Goal: Check status: Check status

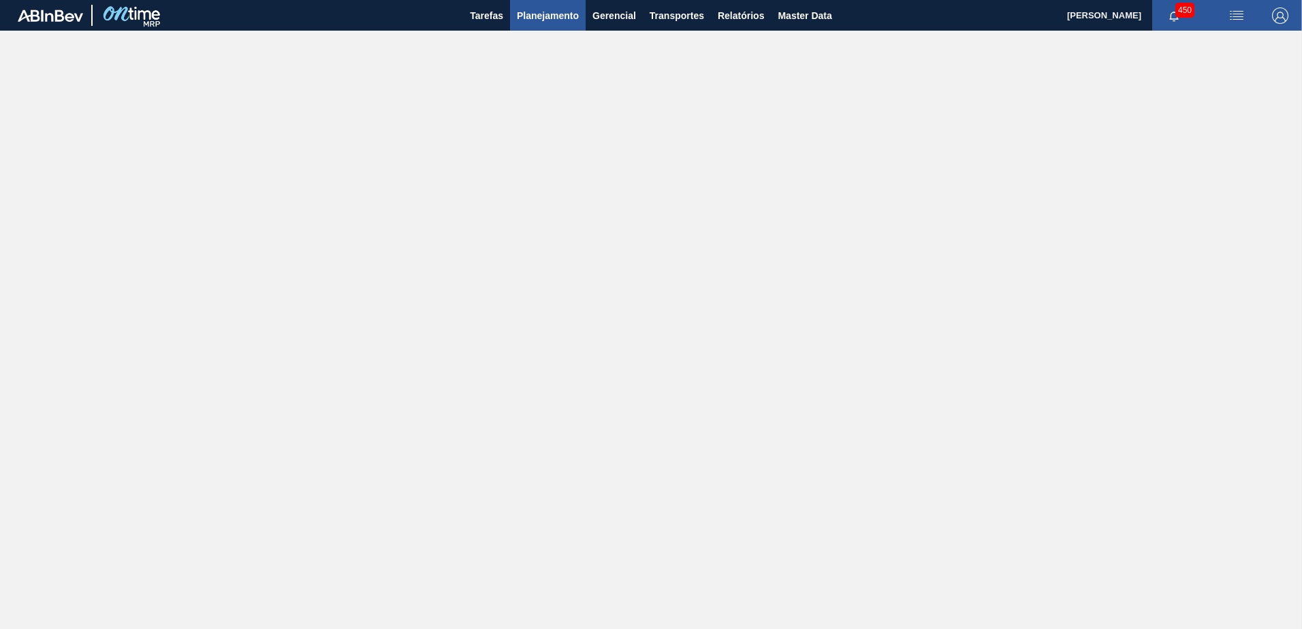
click at [524, 24] on button "Planejamento" at bounding box center [548, 15] width 76 height 31
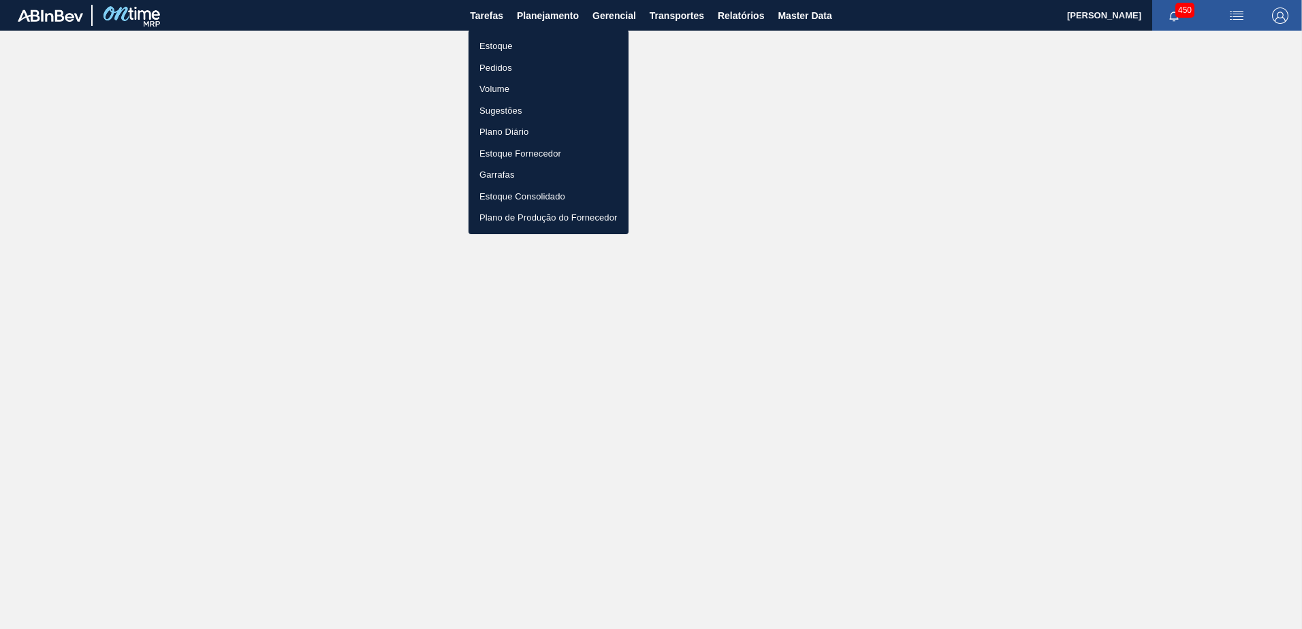
click at [504, 52] on li "Estoque" at bounding box center [549, 46] width 160 height 22
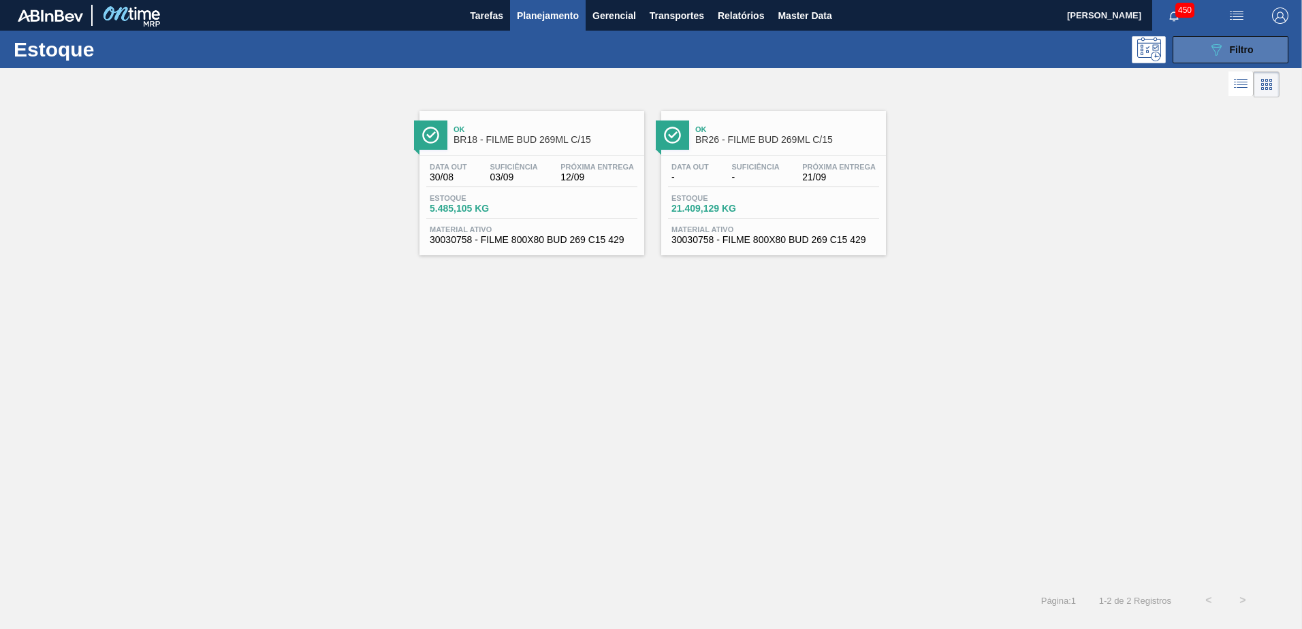
click at [1225, 56] on div "089F7B8B-B2A5-4AFE-B5C0-19BA573D28AC Filtro" at bounding box center [1231, 50] width 46 height 16
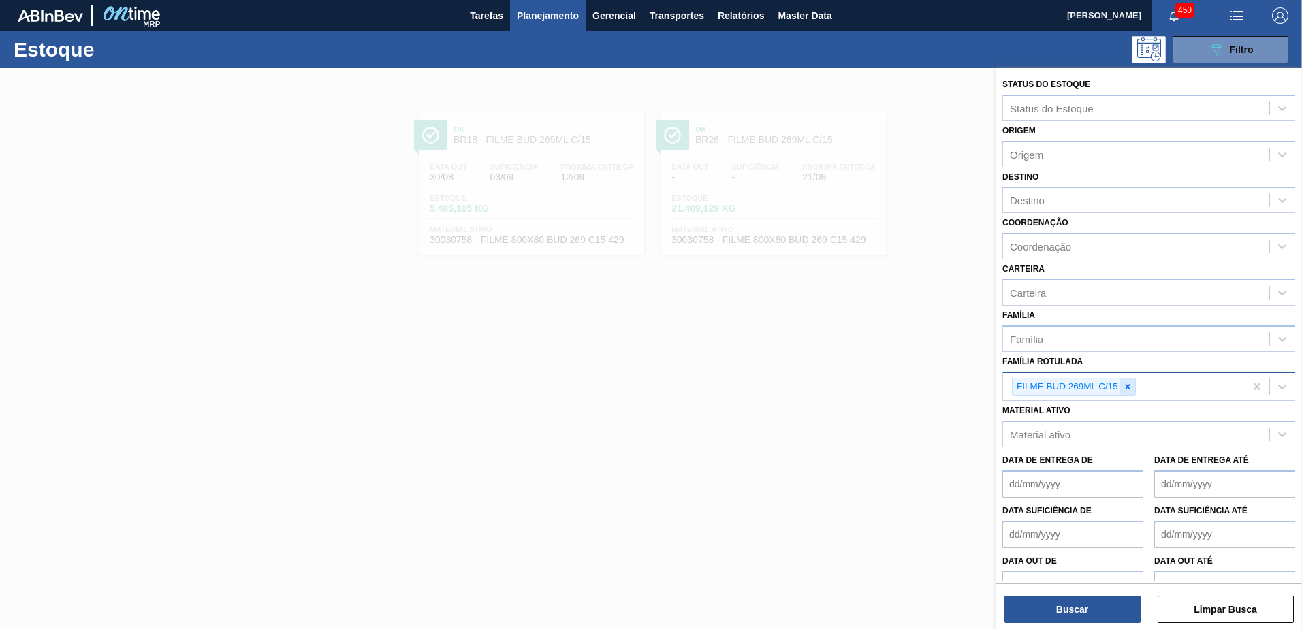
click at [1124, 386] on icon at bounding box center [1128, 387] width 10 height 10
click at [1059, 193] on div "Destino" at bounding box center [1136, 201] width 266 height 20
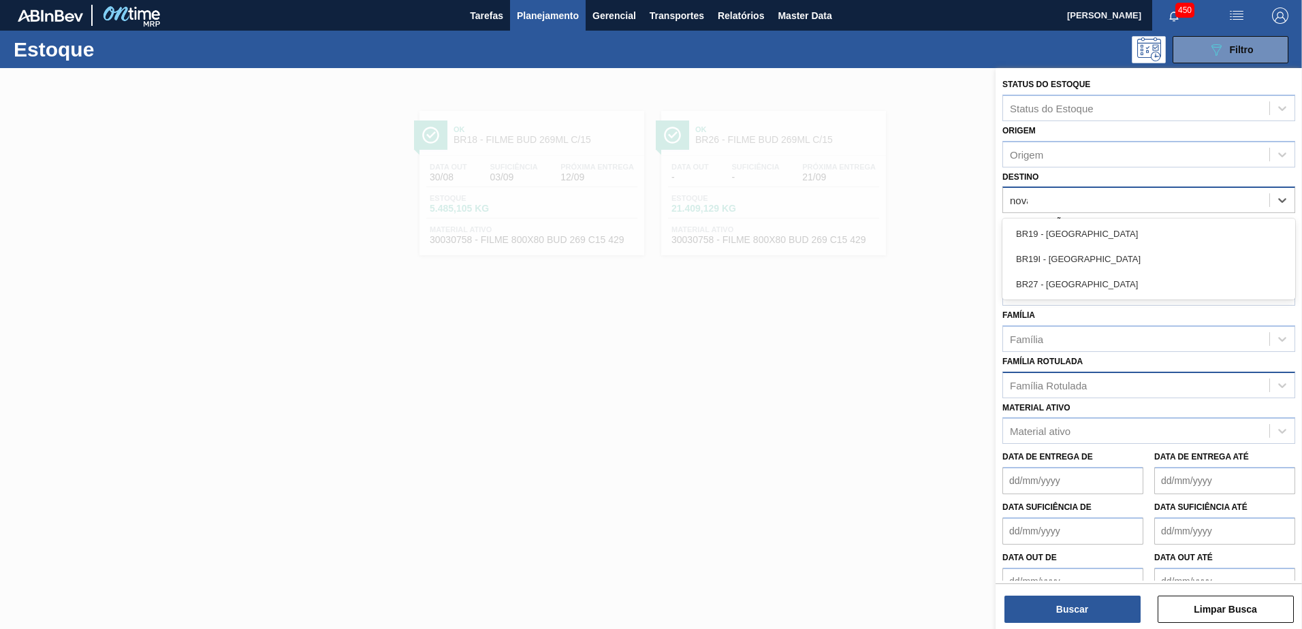
type input "nova m"
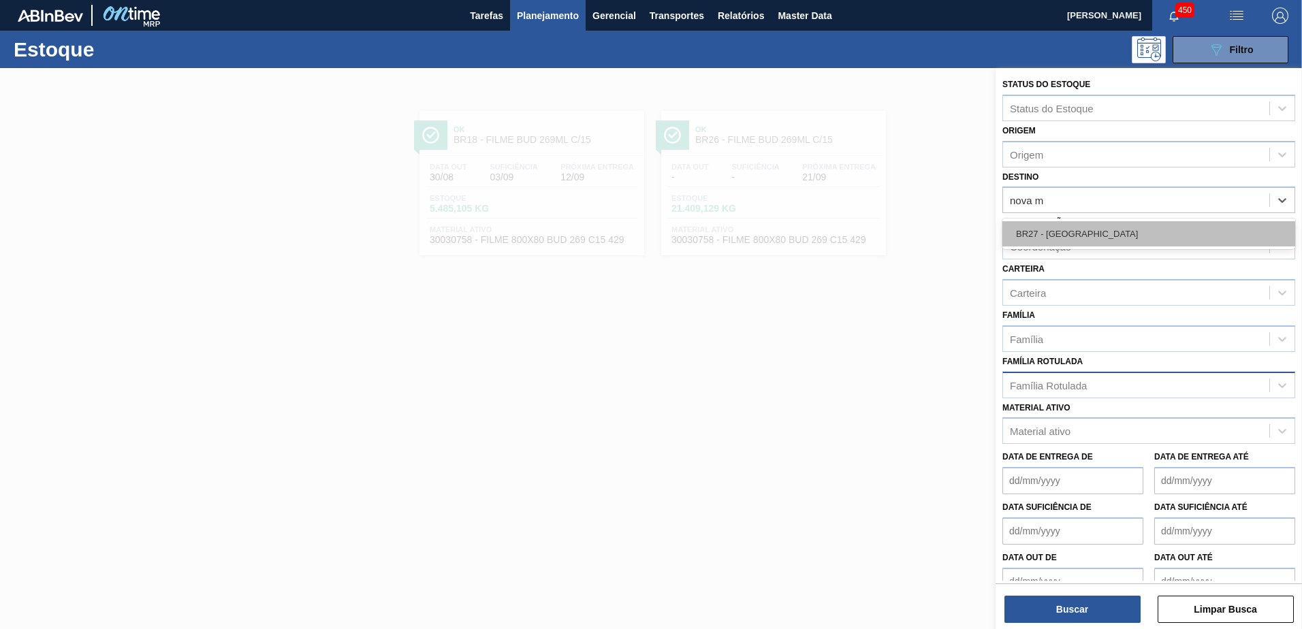
click at [1098, 231] on div "BR27 - Nova Minas" at bounding box center [1148, 233] width 293 height 25
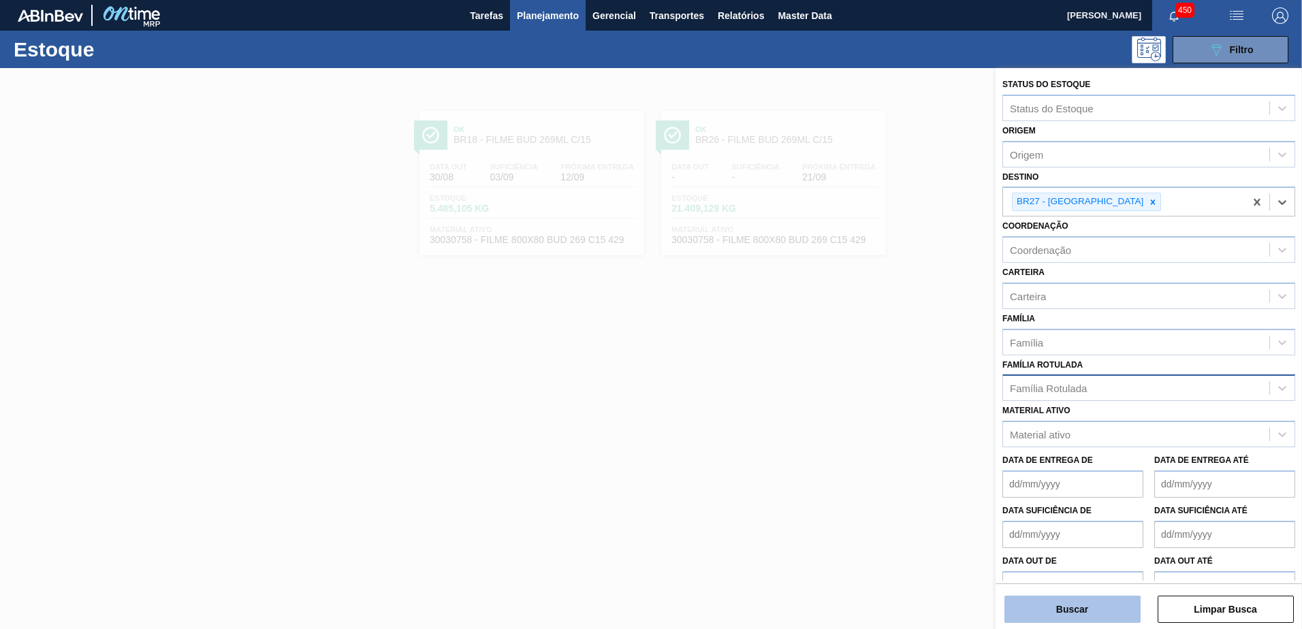
click at [1099, 616] on button "Buscar" at bounding box center [1072, 609] width 136 height 27
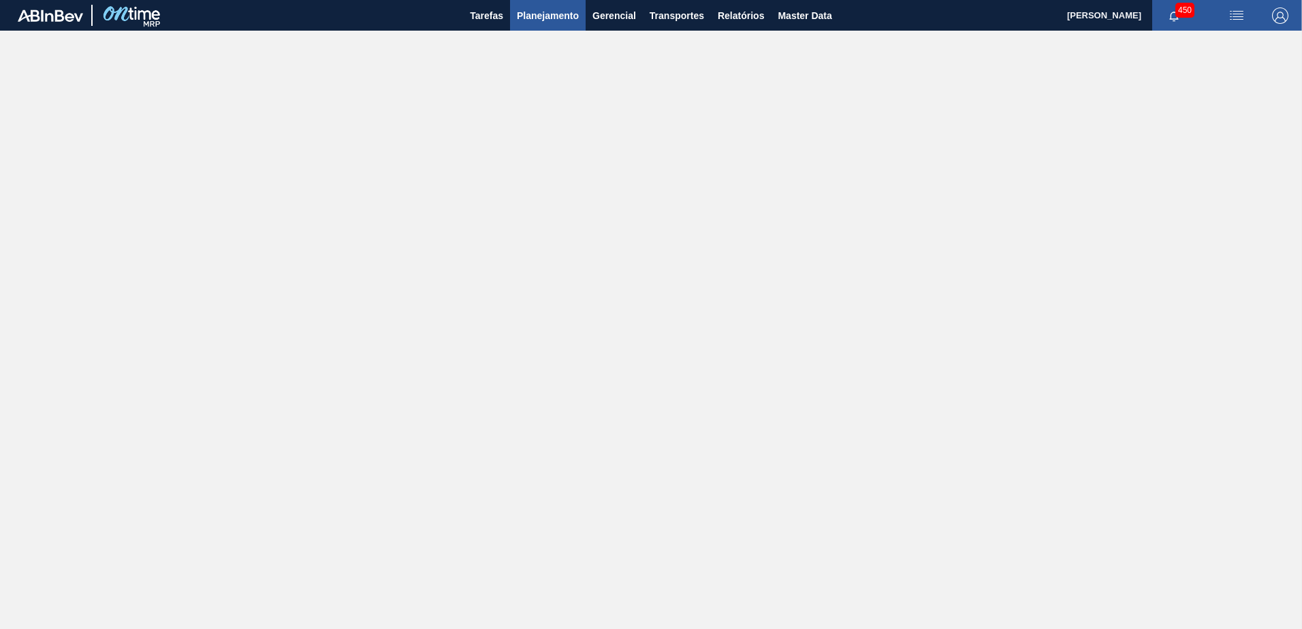
click at [535, 20] on span "Planejamento" at bounding box center [548, 15] width 62 height 16
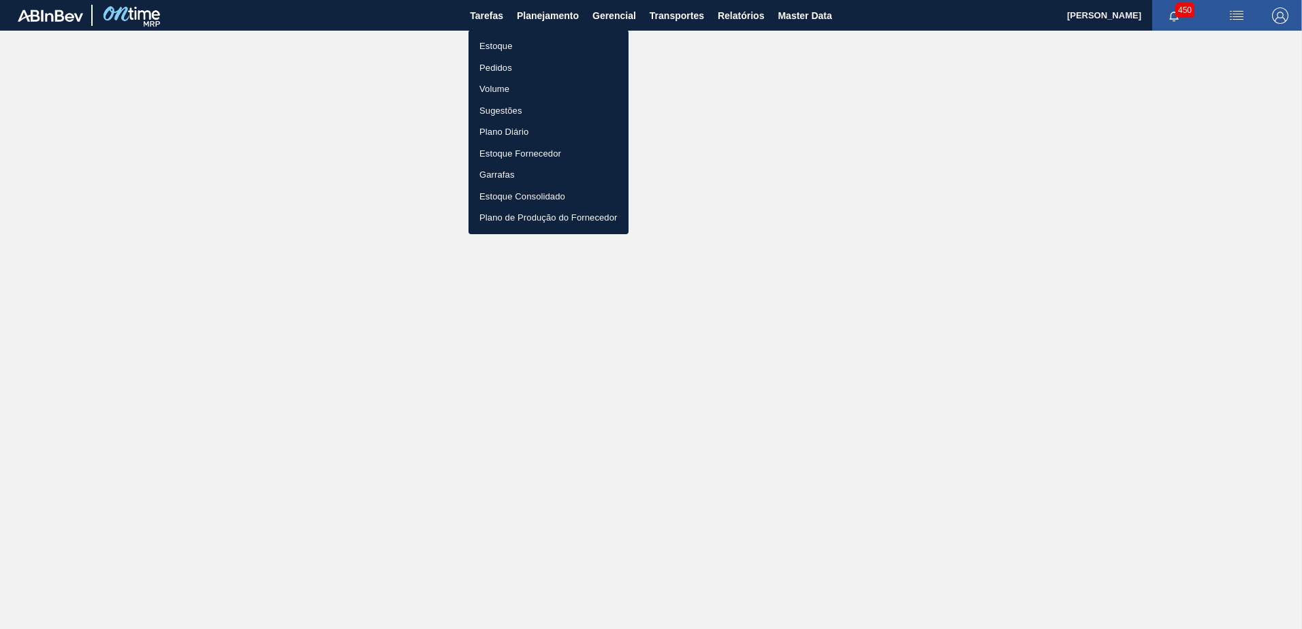
click at [518, 45] on li "Estoque" at bounding box center [549, 46] width 160 height 22
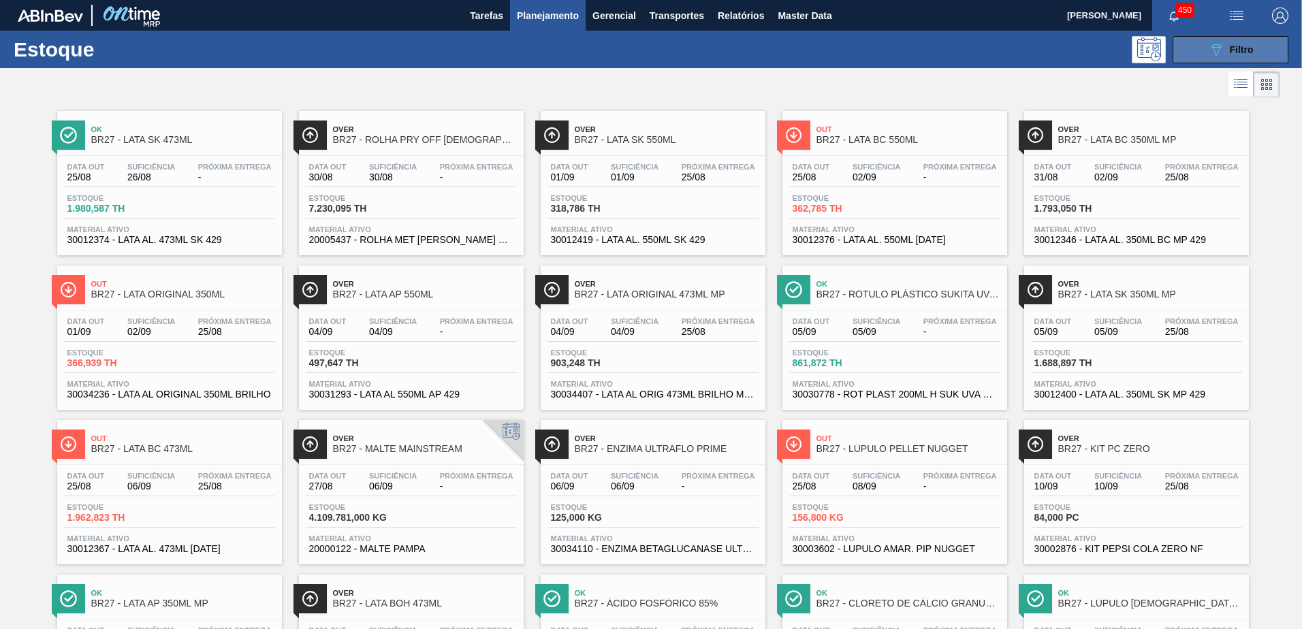
click at [1189, 55] on button "089F7B8B-B2A5-4AFE-B5C0-19BA573D28AC Filtro" at bounding box center [1231, 49] width 116 height 27
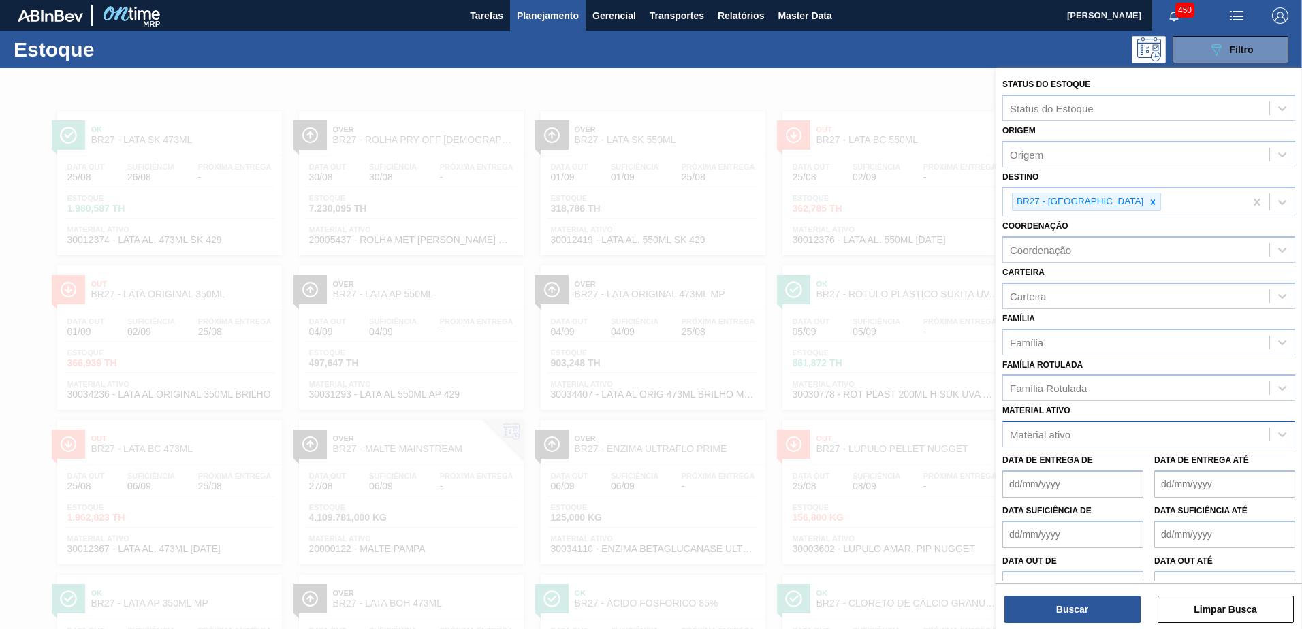
drag, startPoint x: 1073, startPoint y: 434, endPoint x: 1072, endPoint y: 445, distance: 10.2
click at [1071, 434] on div "Material ativo" at bounding box center [1136, 435] width 266 height 20
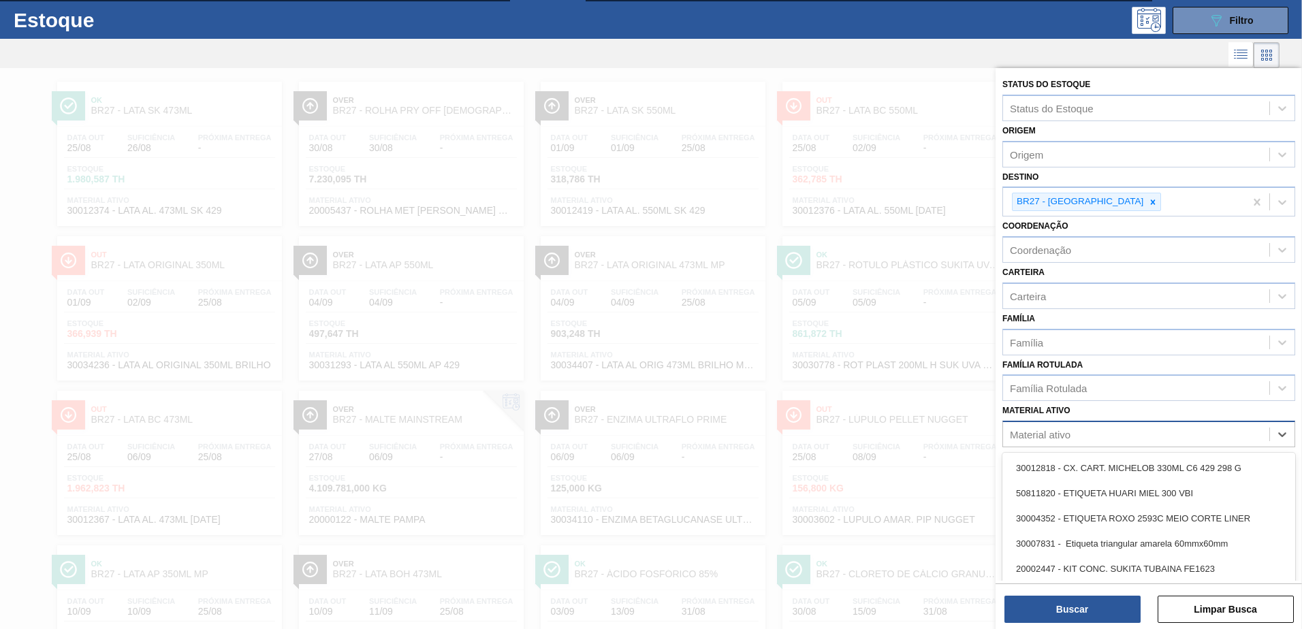
scroll to position [33, 0]
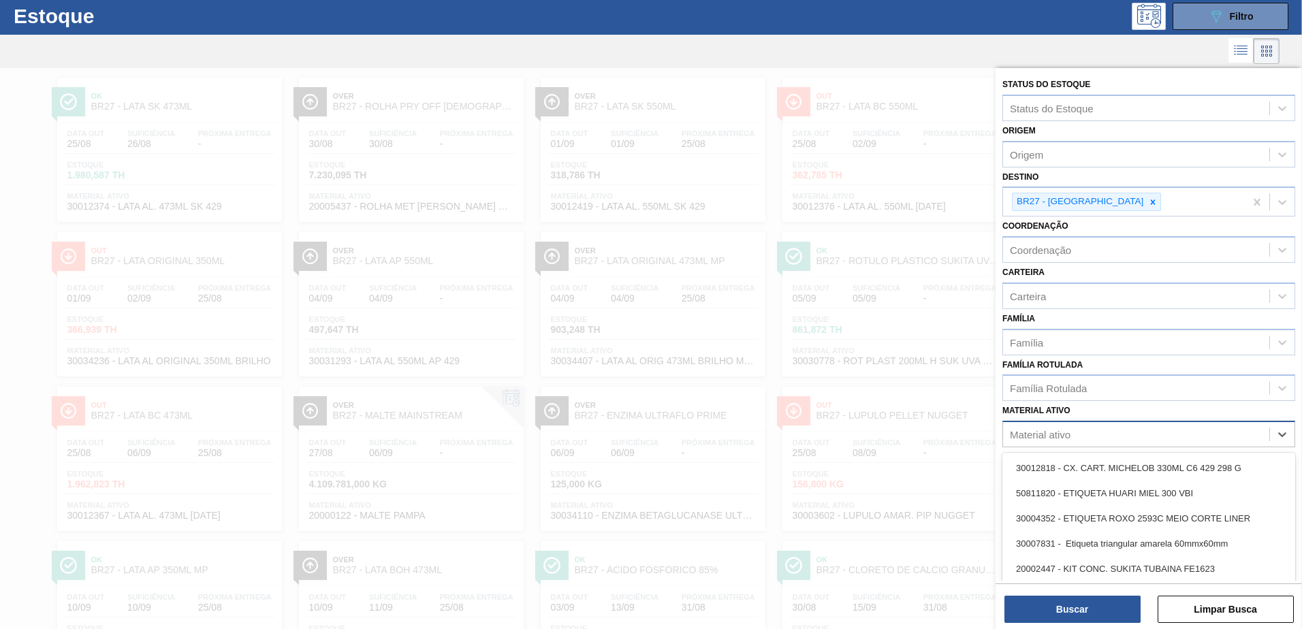
paste ativo "20009421"
type ativo "20009421"
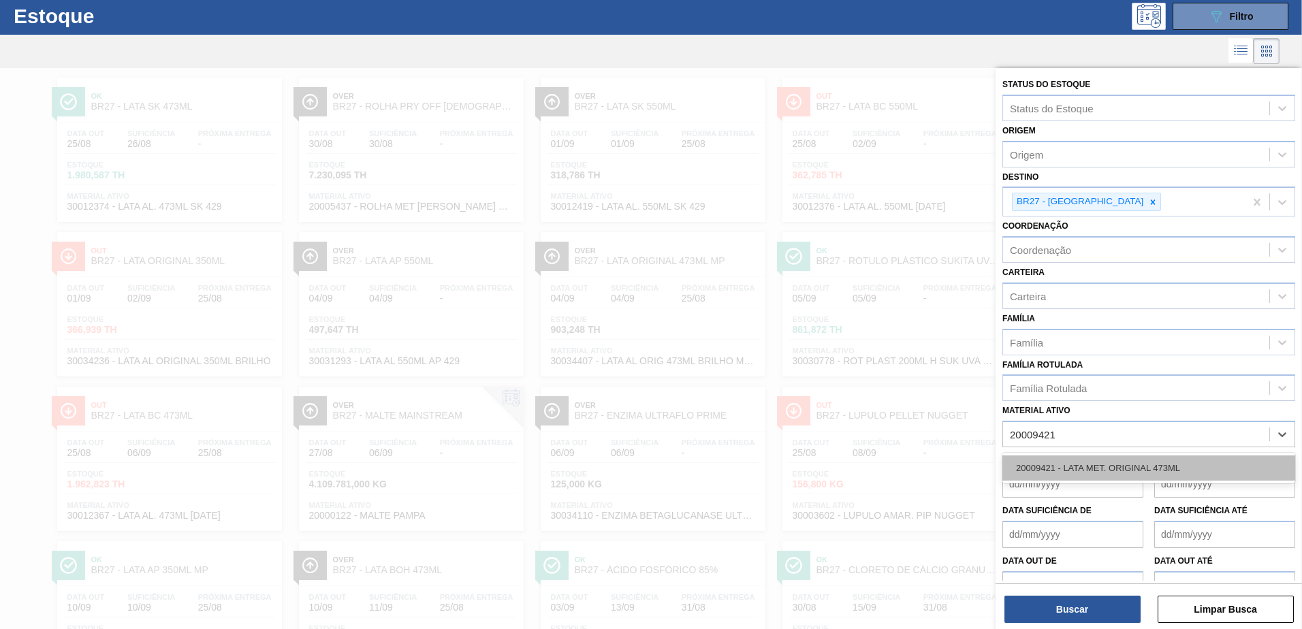
click at [1115, 462] on div "20009421 - LATA MET. ORIGINAL 473ML" at bounding box center [1148, 468] width 293 height 25
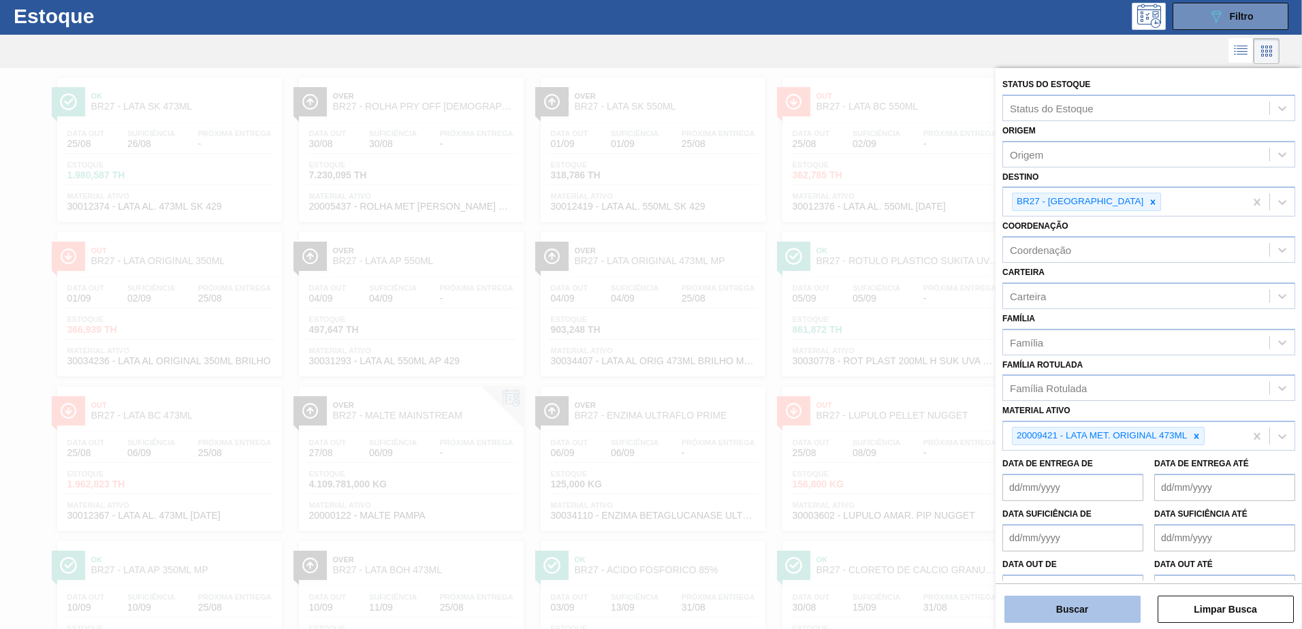
click at [1089, 607] on button "Buscar" at bounding box center [1072, 609] width 136 height 27
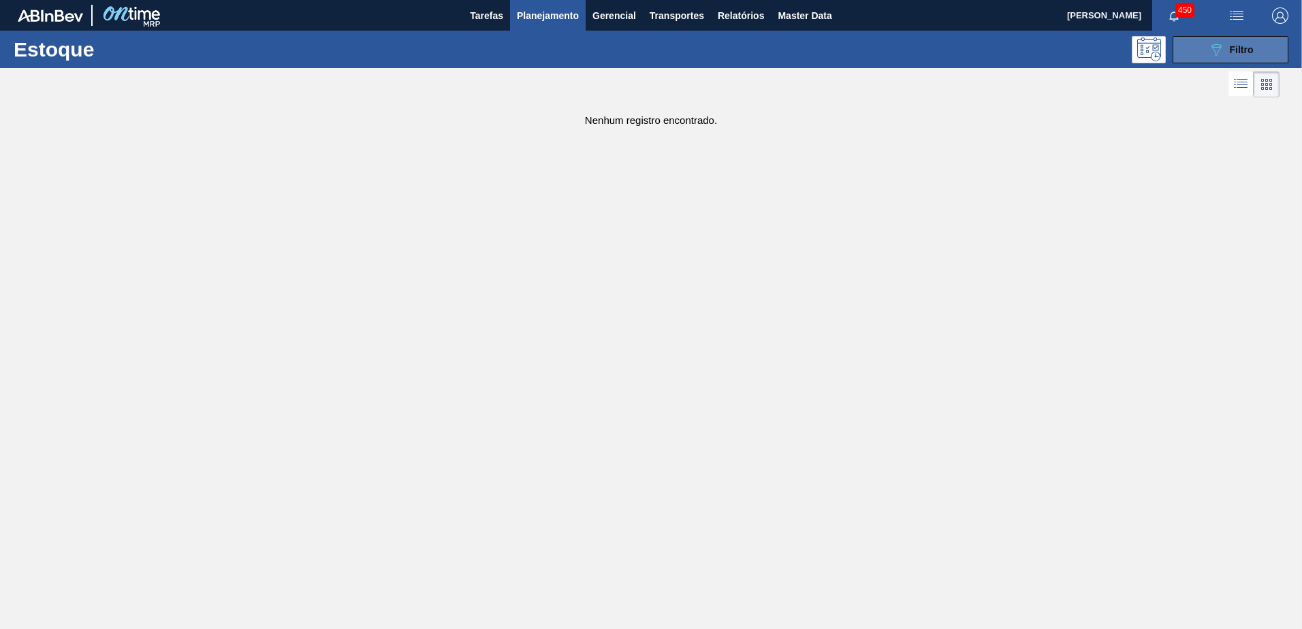
click at [1226, 46] on div "089F7B8B-B2A5-4AFE-B5C0-19BA573D28AC Filtro" at bounding box center [1231, 50] width 46 height 16
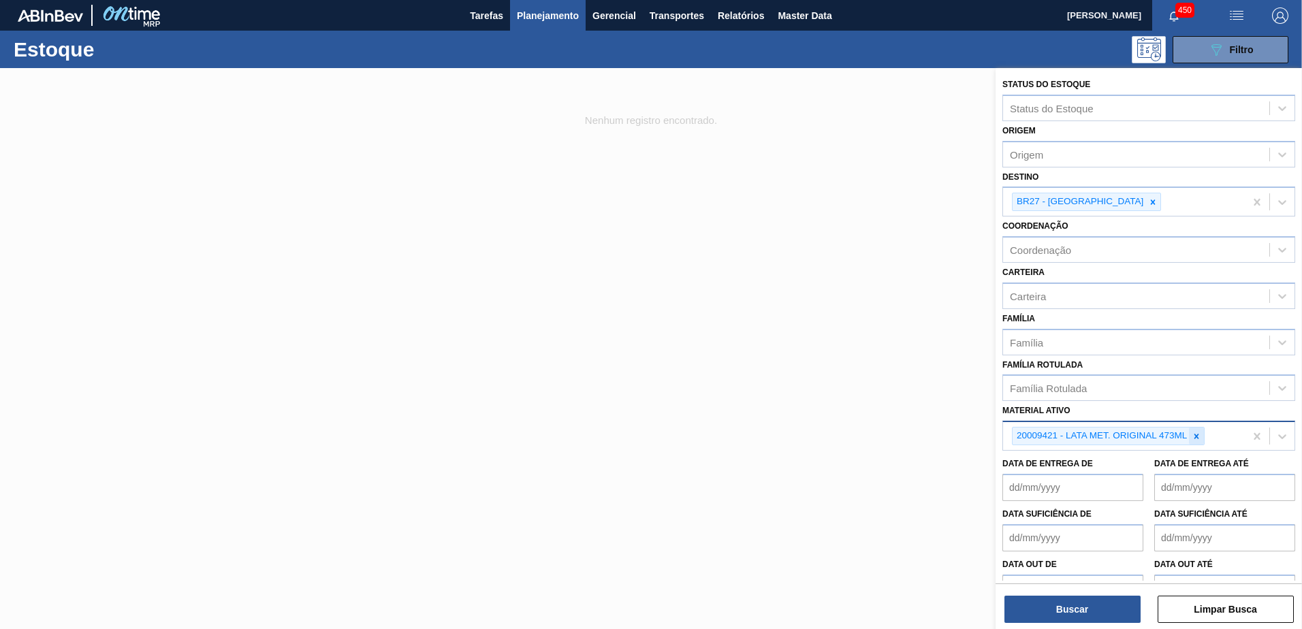
click at [1198, 430] on div at bounding box center [1196, 436] width 15 height 17
click at [1099, 434] on div "Material ativo" at bounding box center [1136, 435] width 266 height 20
paste ativo "30033883"
type ativo "30033883"
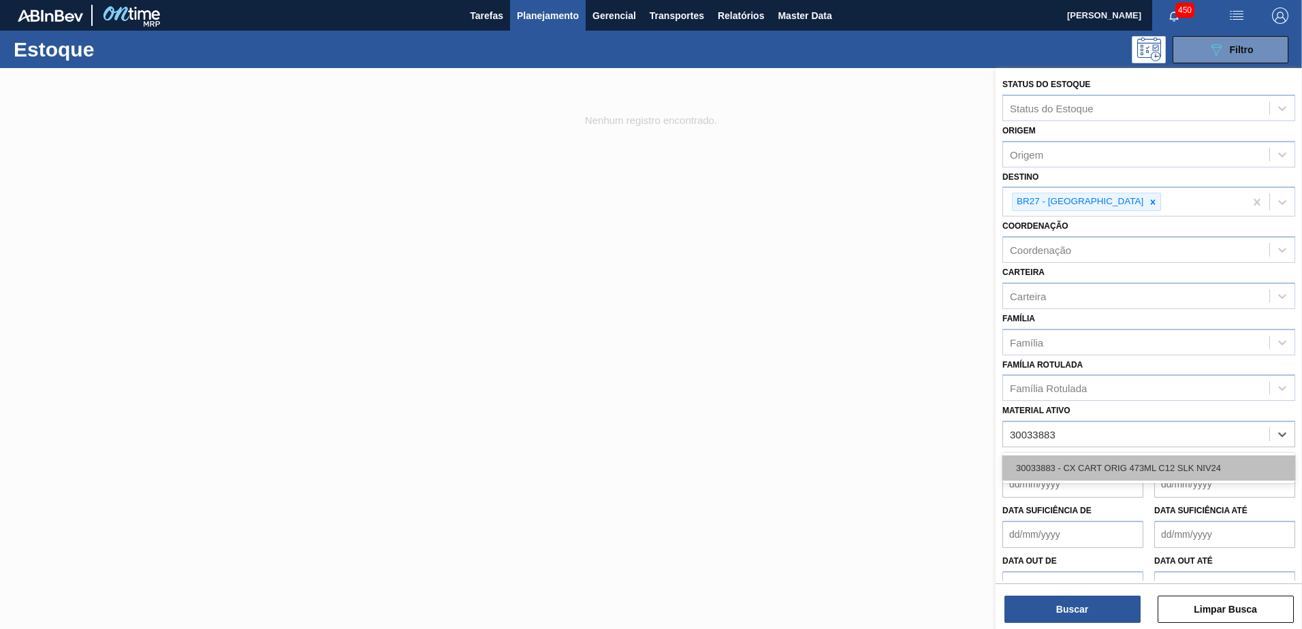
click at [1122, 467] on div "30033883 - CX CART ORIG 473ML C12 SLK NIV24" at bounding box center [1148, 468] width 293 height 25
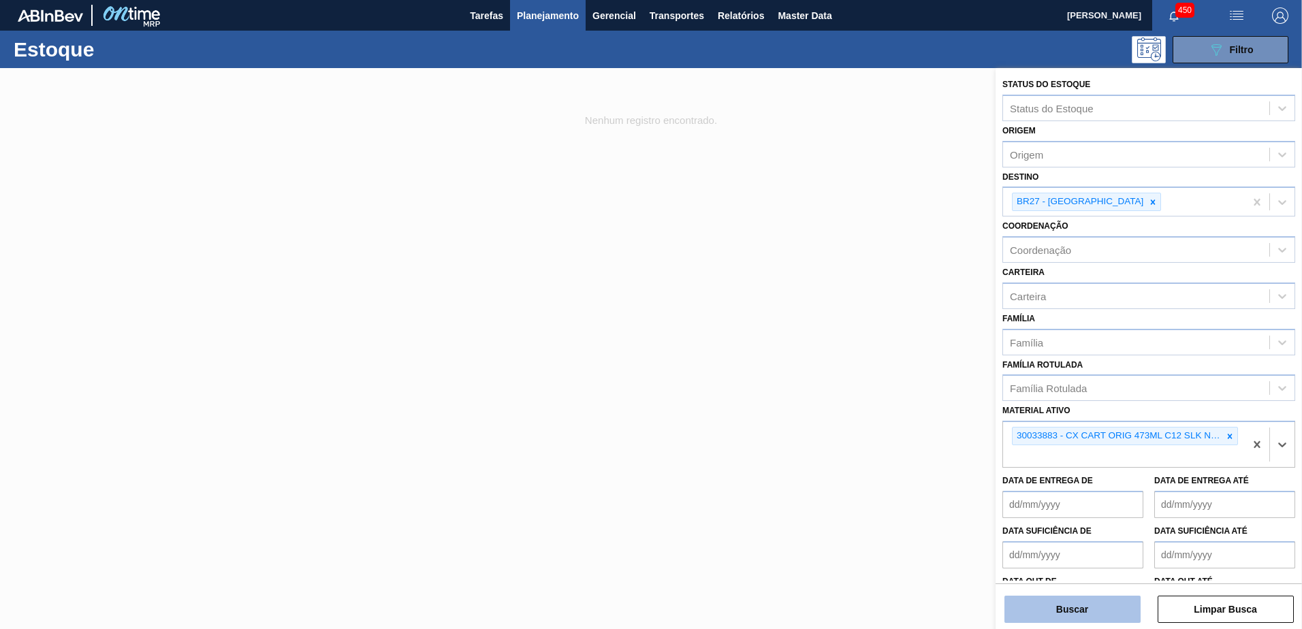
click at [1082, 604] on button "Buscar" at bounding box center [1072, 609] width 136 height 27
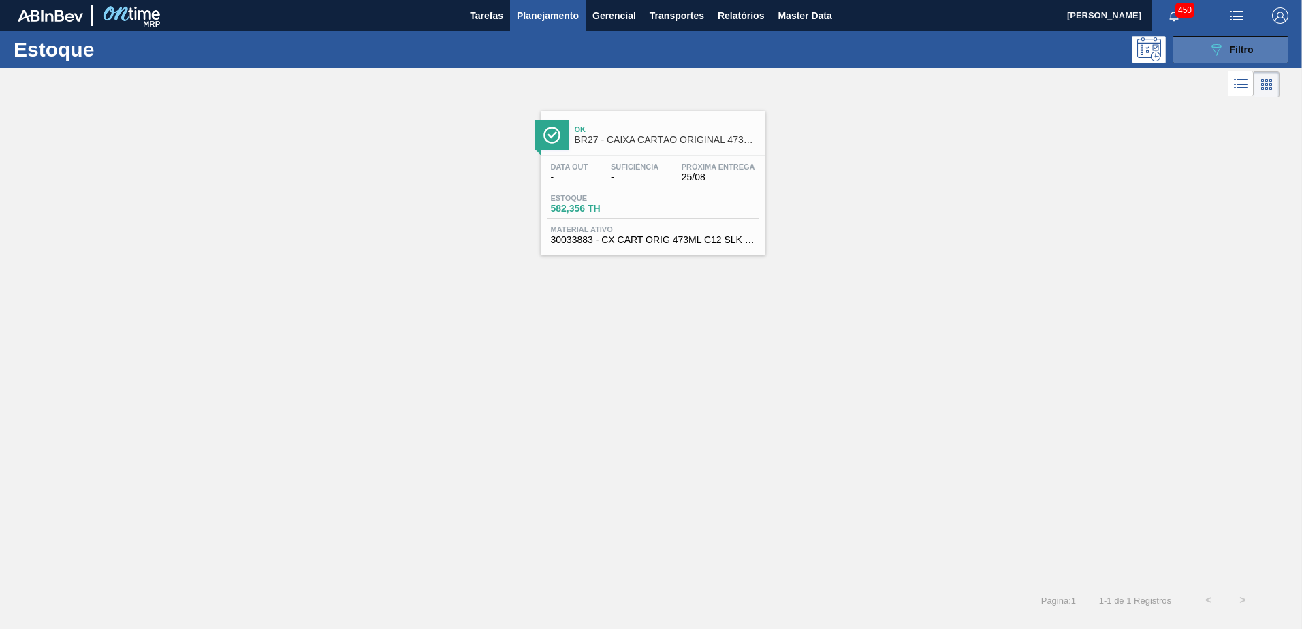
click at [1213, 48] on icon "089F7B8B-B2A5-4AFE-B5C0-19BA573D28AC" at bounding box center [1216, 50] width 16 height 16
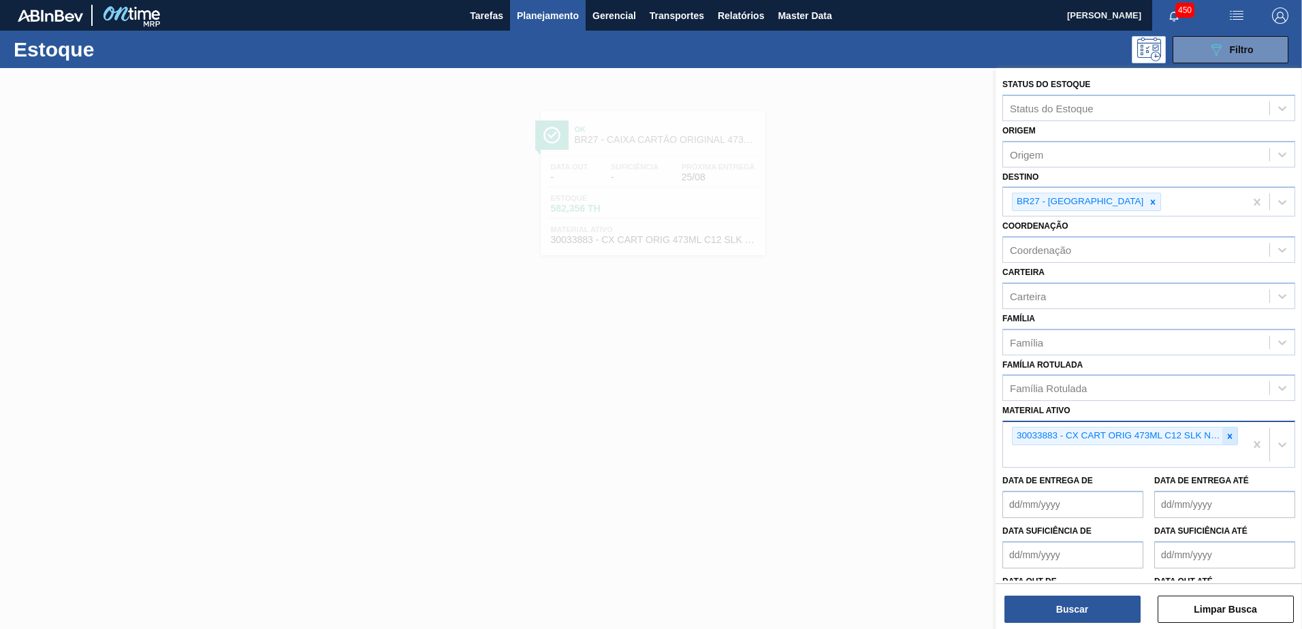
click at [1228, 434] on icon at bounding box center [1230, 437] width 10 height 10
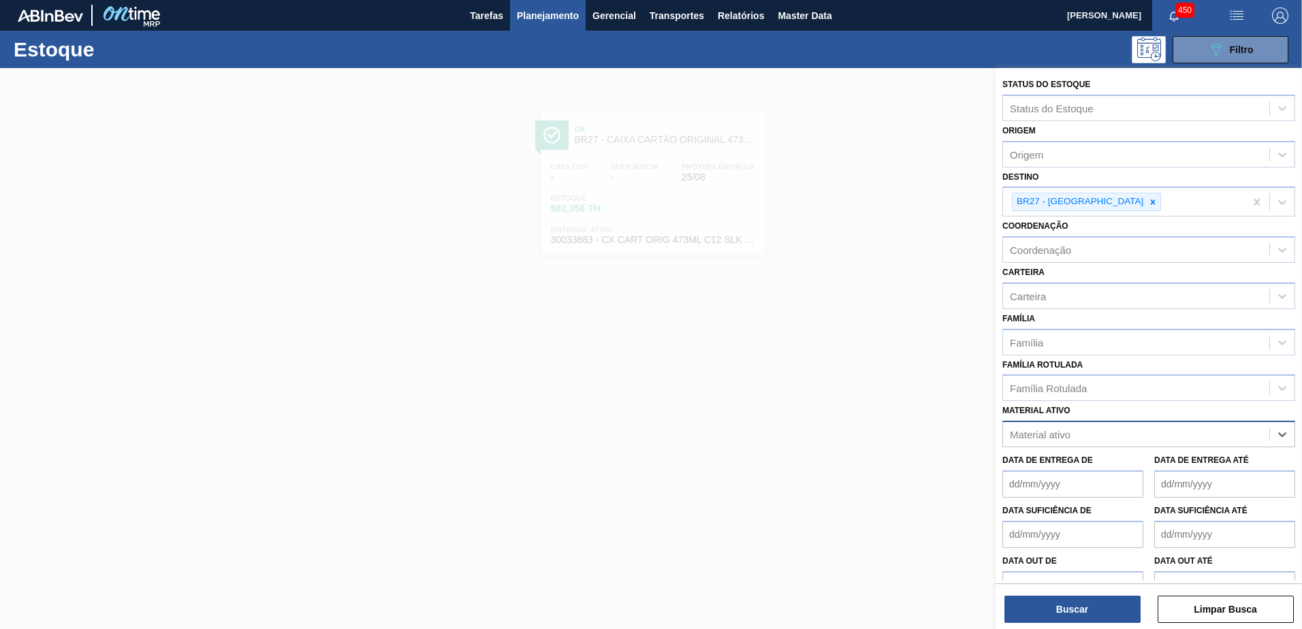
paste ativo "30003535"
type ativo "30003535"
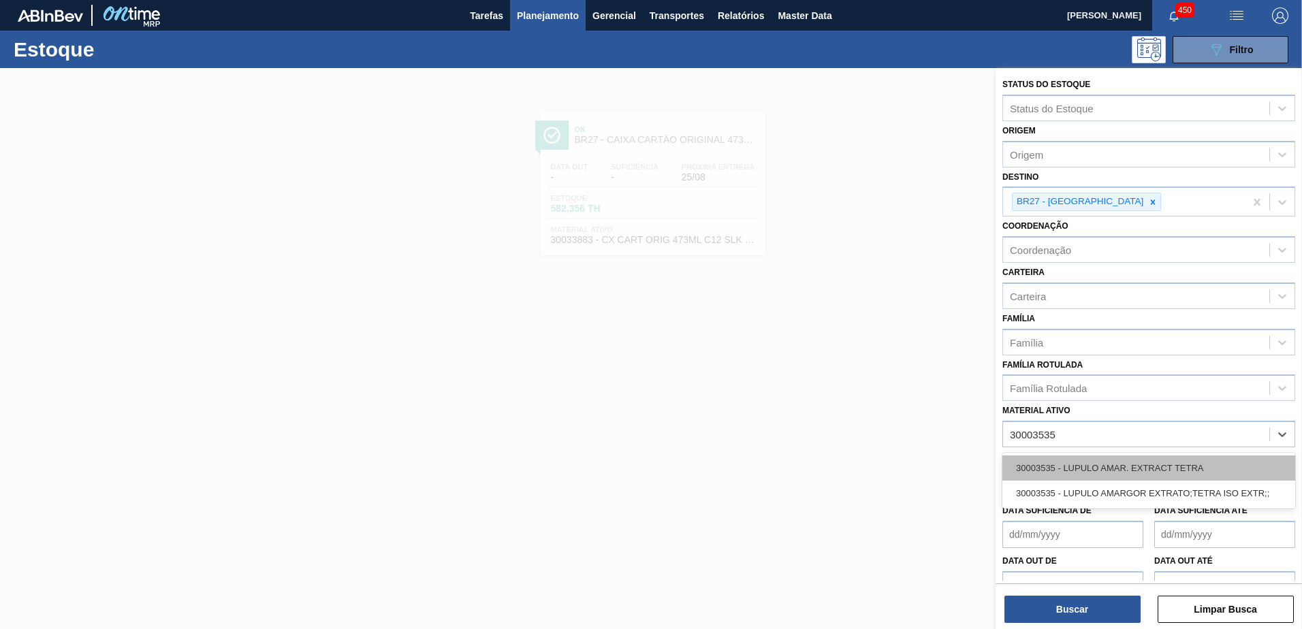
click at [1104, 468] on div "30003535 - LUPULO AMAR. EXTRACT TETRA" at bounding box center [1148, 468] width 293 height 25
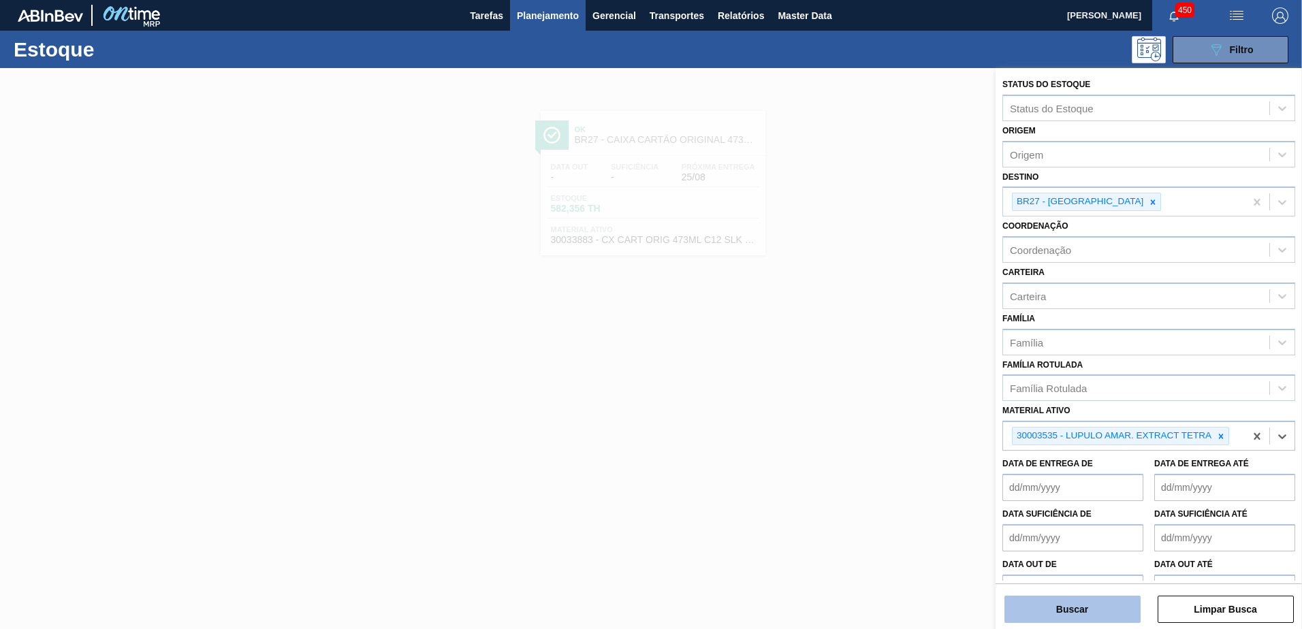
click at [1060, 604] on button "Buscar" at bounding box center [1072, 609] width 136 height 27
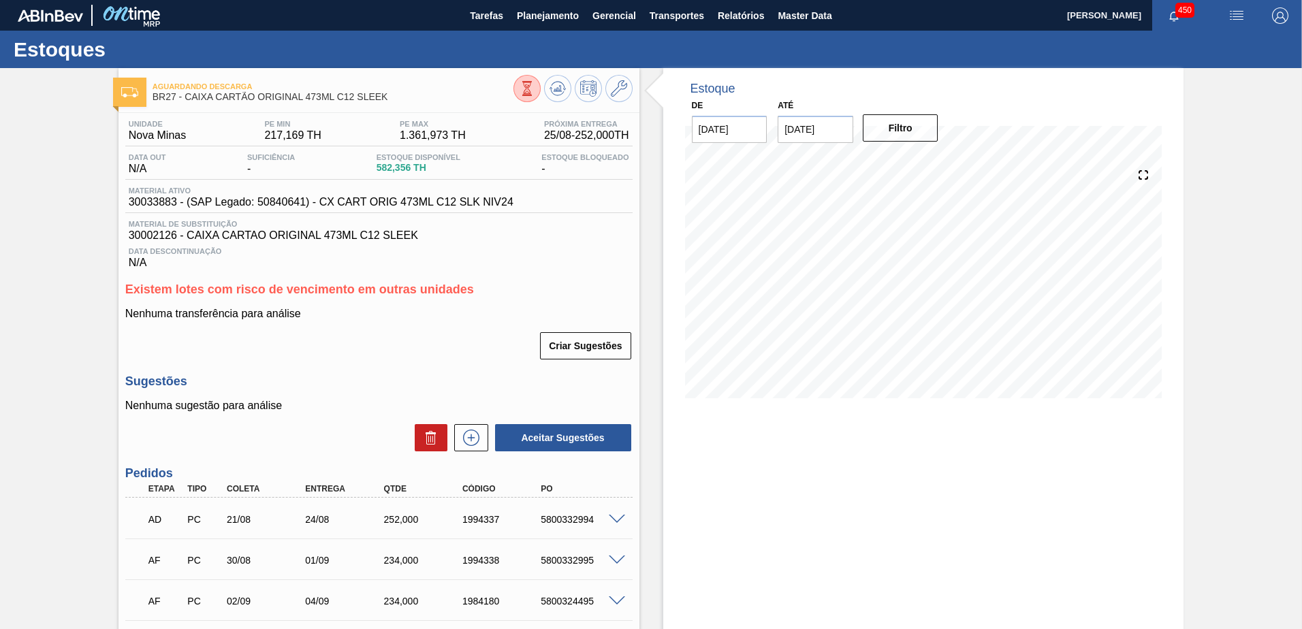
click at [825, 122] on input "[DATE]" at bounding box center [816, 129] width 76 height 27
click at [928, 229] on div "13" at bounding box center [926, 228] width 18 height 18
click at [902, 134] on button "Filtro" at bounding box center [901, 127] width 76 height 27
click at [833, 136] on input "13/09/2025" at bounding box center [816, 129] width 76 height 27
click at [840, 292] on div "30" at bounding box center [838, 294] width 18 height 18
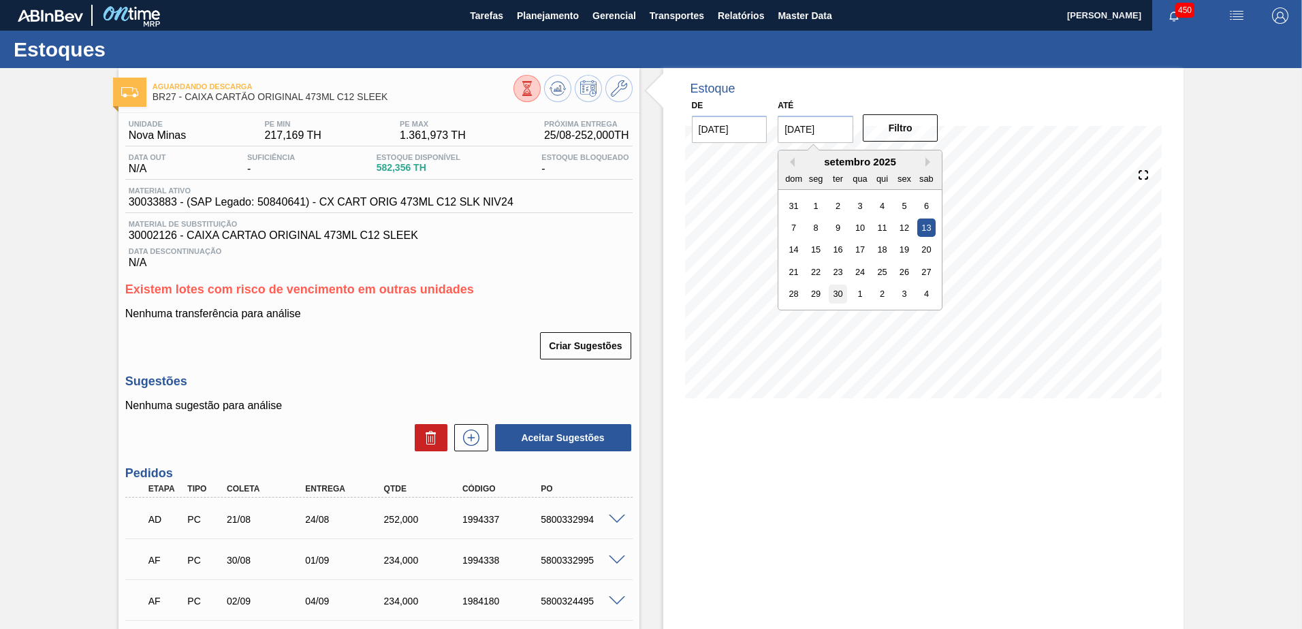
type input "30/09/2025"
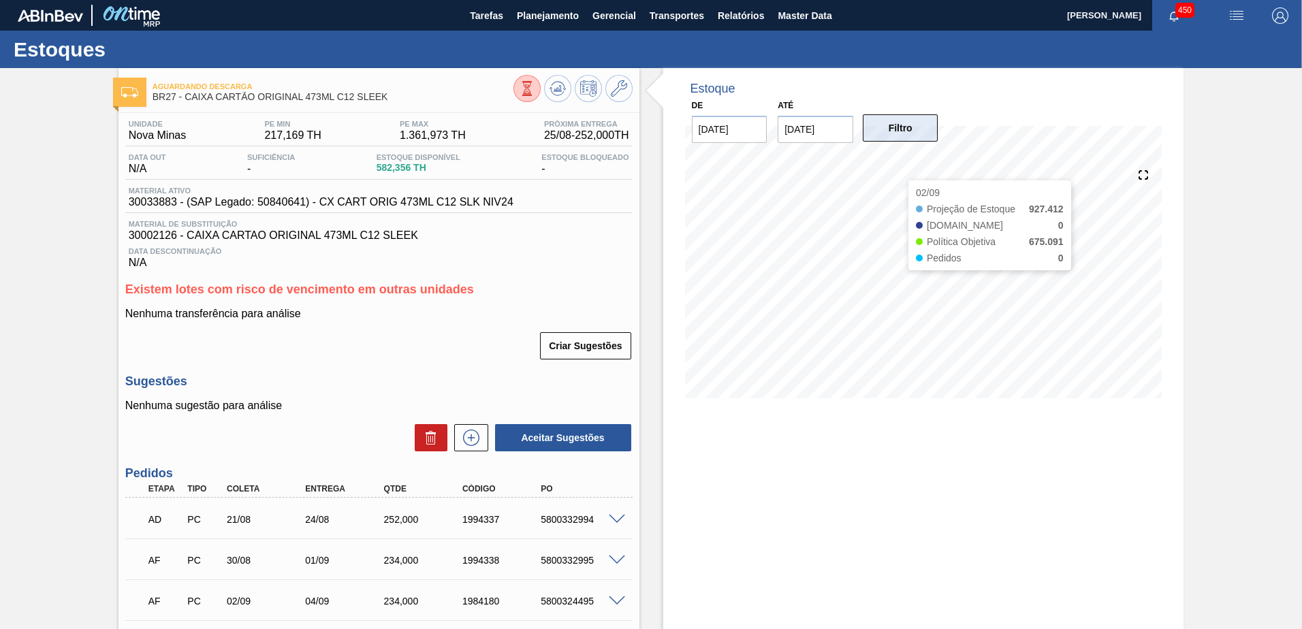
click at [900, 131] on button "Filtro" at bounding box center [901, 127] width 76 height 27
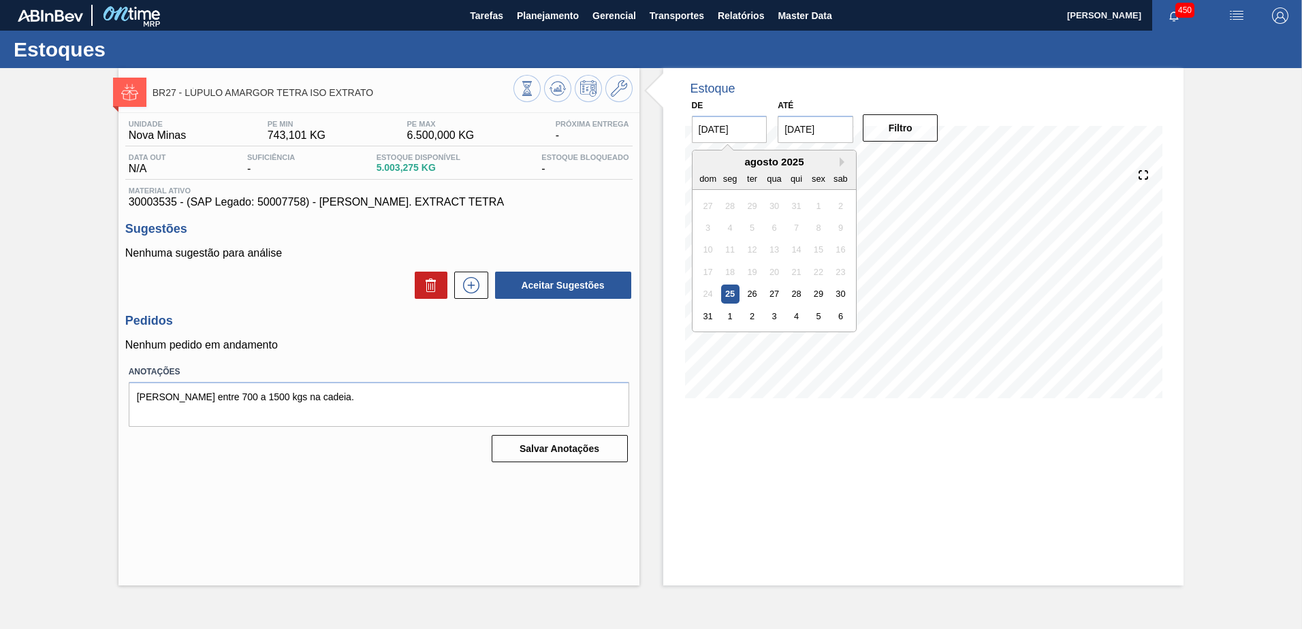
click at [752, 131] on input "[DATE]" at bounding box center [730, 129] width 76 height 27
click at [841, 159] on button "Next Month" at bounding box center [845, 162] width 10 height 10
click at [793, 225] on div "11" at bounding box center [796, 228] width 18 height 18
type input "[DATE]"
click at [827, 141] on input "[DATE]" at bounding box center [816, 129] width 76 height 27
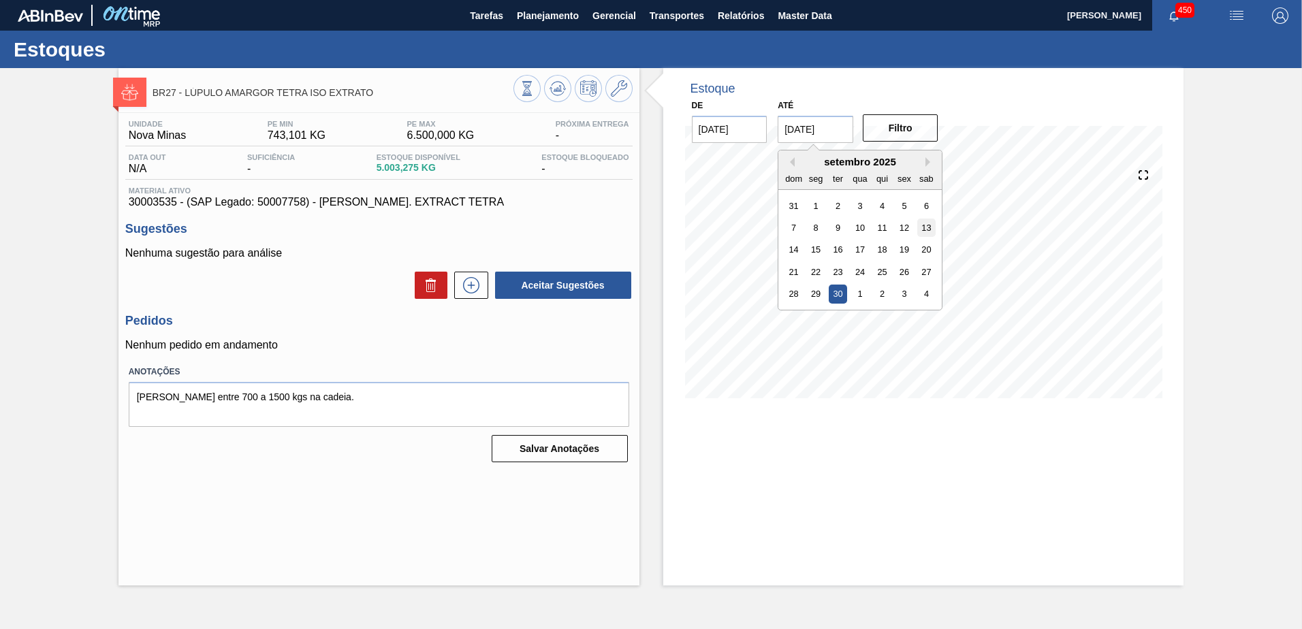
click at [924, 225] on div "13" at bounding box center [926, 228] width 18 height 18
type input "[DATE]"
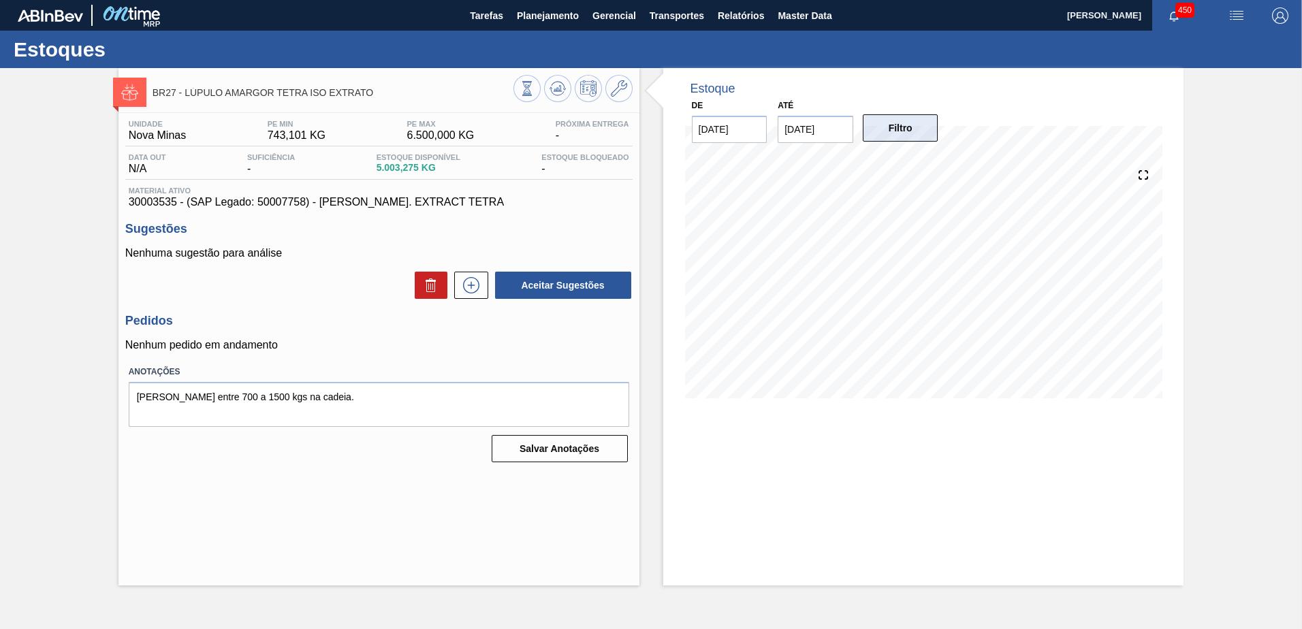
click at [906, 134] on button "Filtro" at bounding box center [901, 127] width 76 height 27
